Goal: Task Accomplishment & Management: Manage account settings

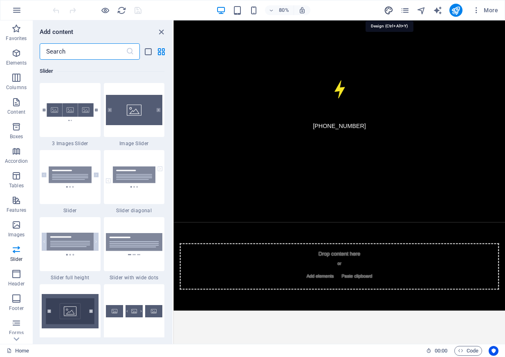
click at [388, 10] on icon "design" at bounding box center [388, 10] width 9 height 9
select select "px"
select select "200"
select select "px"
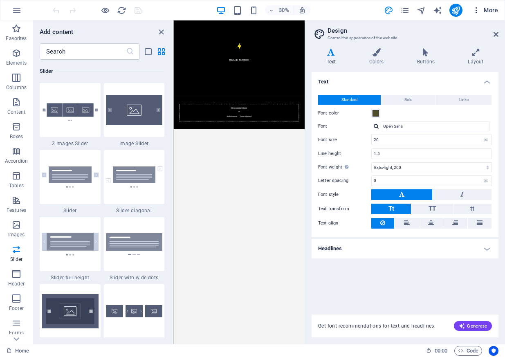
click at [485, 9] on span "More" at bounding box center [486, 10] width 26 height 8
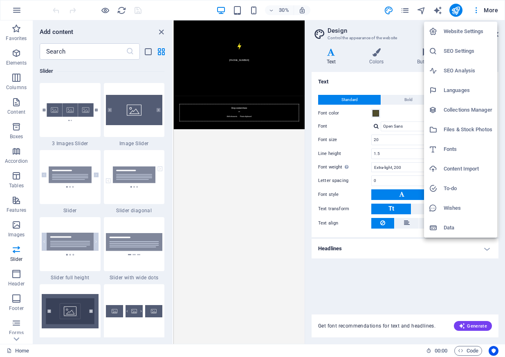
click at [472, 37] on li "Website Settings" at bounding box center [460, 32] width 73 height 20
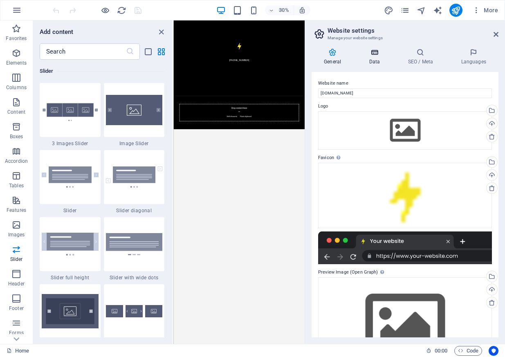
click at [377, 56] on icon at bounding box center [375, 52] width 36 height 8
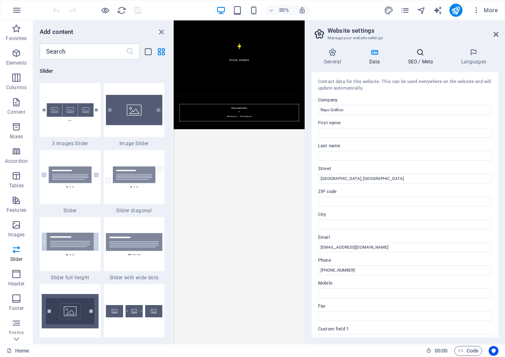
click at [417, 54] on icon at bounding box center [421, 52] width 50 height 8
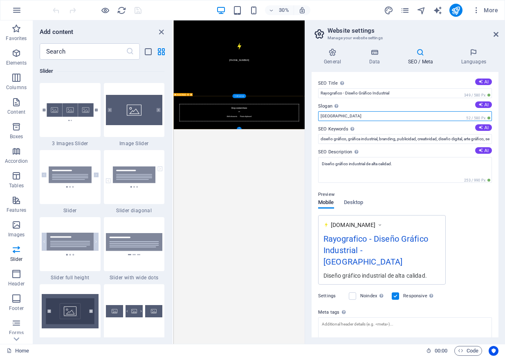
drag, startPoint x: 530, startPoint y: 139, endPoint x: 578, endPoint y: 343, distance: 209.8
drag, startPoint x: 345, startPoint y: 114, endPoint x: 318, endPoint y: 114, distance: 26.6
click at [318, 114] on input "[GEOGRAPHIC_DATA]" at bounding box center [405, 116] width 174 height 10
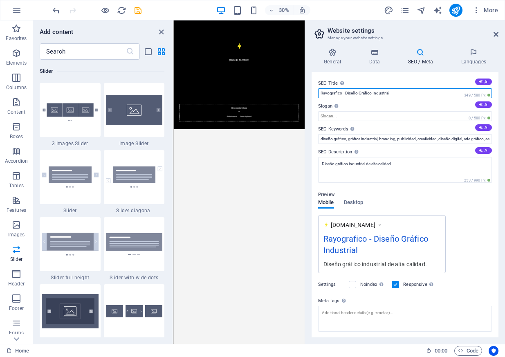
drag, startPoint x: 343, startPoint y: 93, endPoint x: 440, endPoint y: 95, distance: 97.4
click at [440, 95] on input "Rayografico - Diseño Gráfico Industrial" at bounding box center [405, 93] width 174 height 10
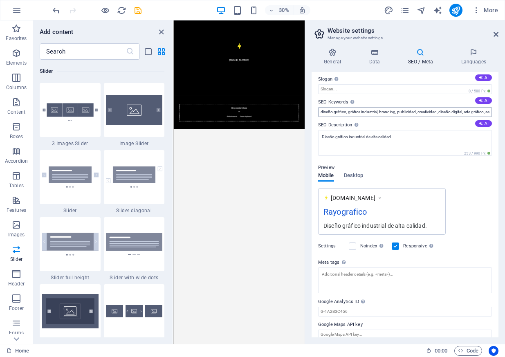
scroll to position [28, 0]
type input "Rayografico"
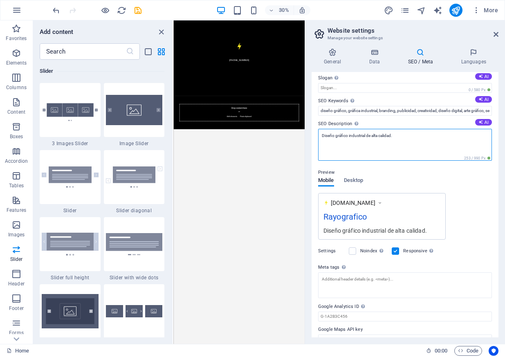
drag, startPoint x: 415, startPoint y: 137, endPoint x: 372, endPoint y: 139, distance: 43.5
click at [372, 139] on textarea "Diseño gráfico industrial de alta calidad." at bounding box center [405, 145] width 174 height 32
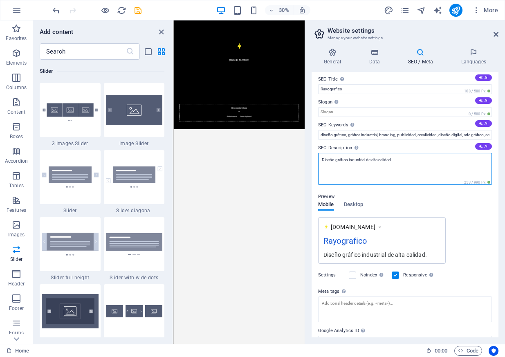
scroll to position [0, 0]
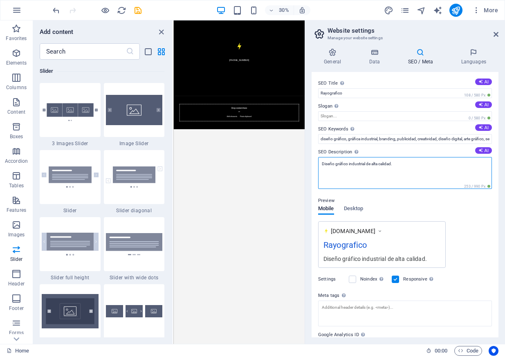
drag, startPoint x: 409, startPoint y: 165, endPoint x: 366, endPoint y: 164, distance: 43.4
click at [366, 164] on textarea "Diseño gráfico industrial de alta calidad." at bounding box center [405, 173] width 174 height 32
type textarea "Diseño gráfico industrial"
click at [351, 207] on span "Desktop" at bounding box center [354, 209] width 20 height 11
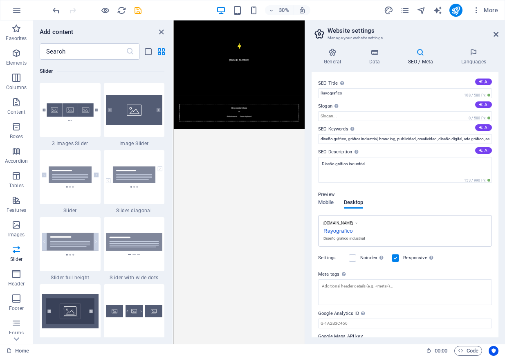
click at [329, 208] on div "Mobile Desktop" at bounding box center [340, 208] width 45 height 16
click at [329, 203] on span "Mobile" at bounding box center [326, 203] width 16 height 11
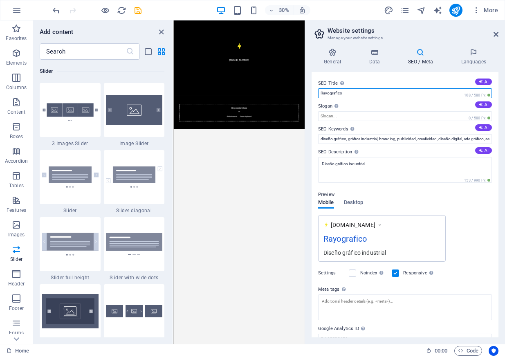
click at [330, 93] on input "Rayografico" at bounding box center [405, 93] width 174 height 10
click at [333, 92] on input "[PERSON_NAME]" at bounding box center [405, 93] width 174 height 10
click at [336, 95] on input "[PERSON_NAME]" at bounding box center [405, 93] width 174 height 10
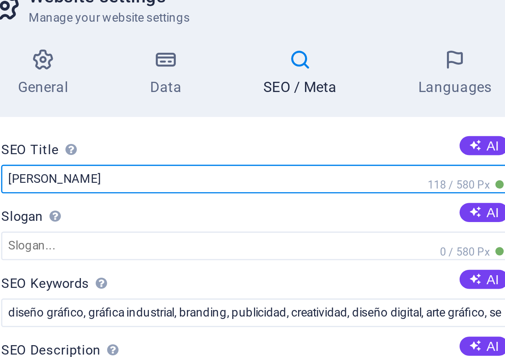
click at [336, 93] on input "[PERSON_NAME]" at bounding box center [405, 93] width 174 height 10
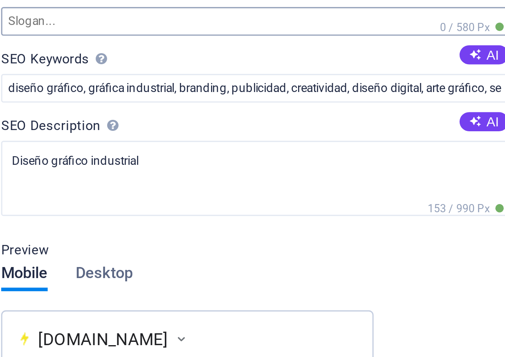
type input "Rayo Gráfico"
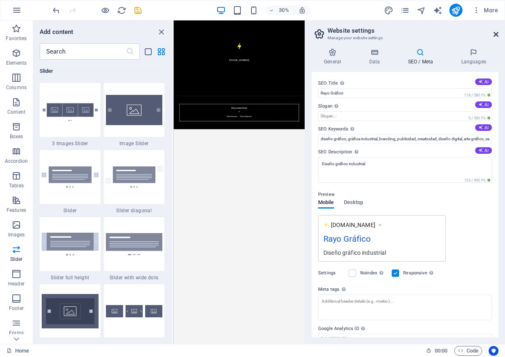
click at [498, 31] on icon at bounding box center [496, 34] width 5 height 7
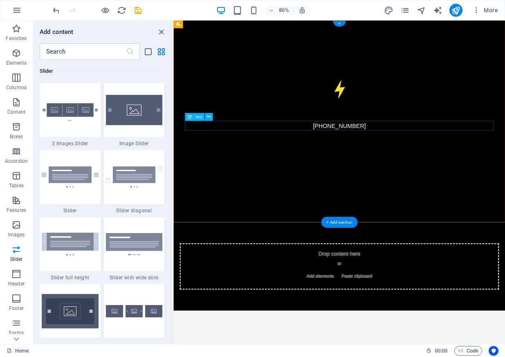
click at [380, 149] on div "[PHONE_NUMBER]" at bounding box center [381, 152] width 386 height 12
click at [386, 151] on div "[PHONE_NUMBER]" at bounding box center [381, 152] width 386 height 12
click at [382, 158] on div at bounding box center [381, 199] width 386 height 82
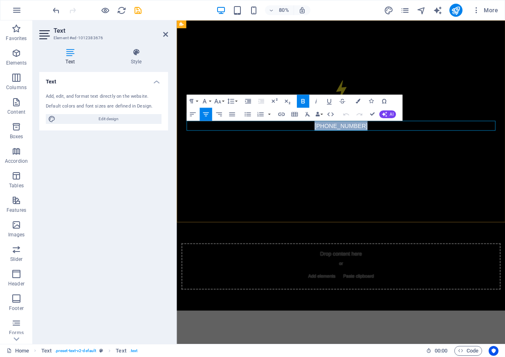
drag, startPoint x: 411, startPoint y: 152, endPoint x: 342, endPoint y: 148, distance: 68.9
click at [342, 148] on p "[PHONE_NUMBER]" at bounding box center [382, 152] width 386 height 12
click at [472, 180] on div at bounding box center [382, 199] width 386 height 82
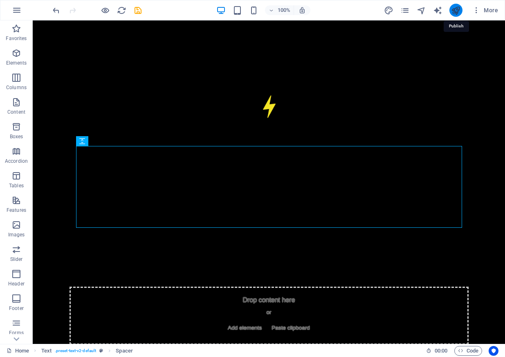
click at [453, 8] on icon "publish" at bounding box center [455, 10] width 9 height 9
